Goal: Check status: Check status

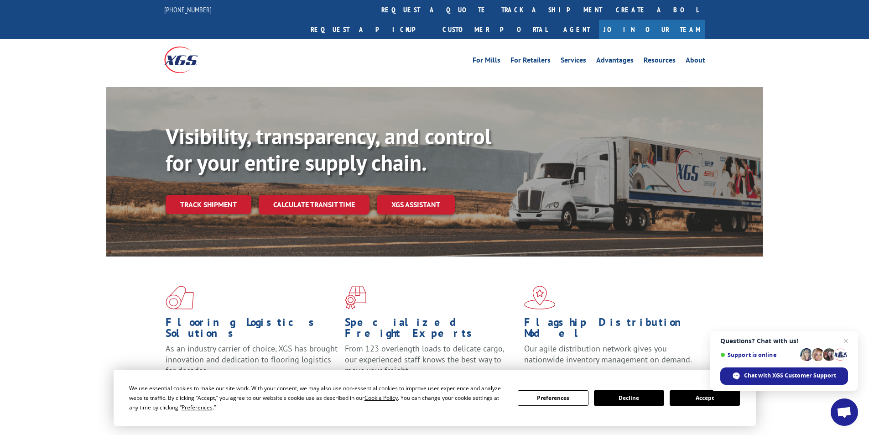
click at [217, 174] on div "Visibility, transparency, and control for your entire supply chain. Track shipm…" at bounding box center [464, 186] width 597 height 127
click at [217, 195] on link "Track shipment" at bounding box center [209, 204] width 86 height 19
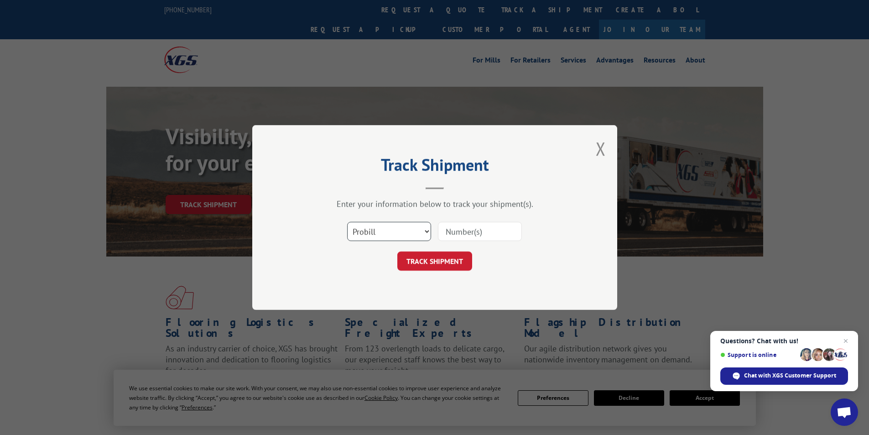
click at [416, 229] on select "Select category... Probill BOL PO" at bounding box center [389, 231] width 84 height 19
select select "bol"
click at [347, 222] on select "Select category... Probill BOL PO" at bounding box center [389, 231] width 84 height 19
click at [416, 227] on input at bounding box center [480, 231] width 84 height 19
type input "6011112"
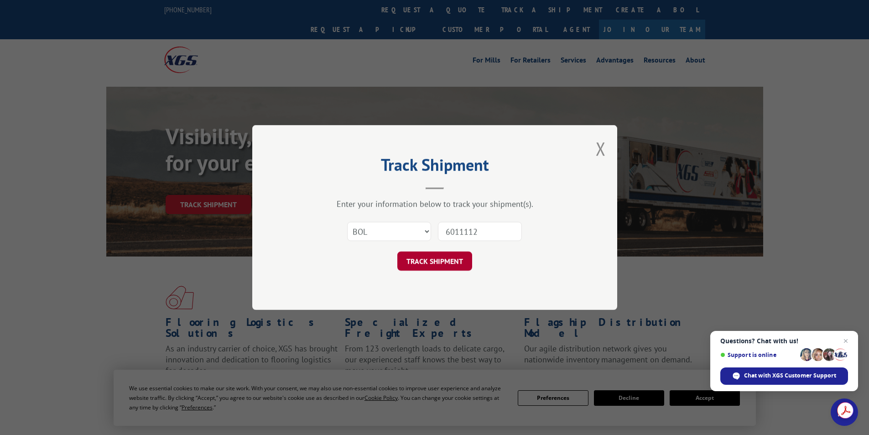
click at [416, 260] on button "TRACK SHIPMENT" at bounding box center [434, 260] width 75 height 19
